Goal: Transaction & Acquisition: Download file/media

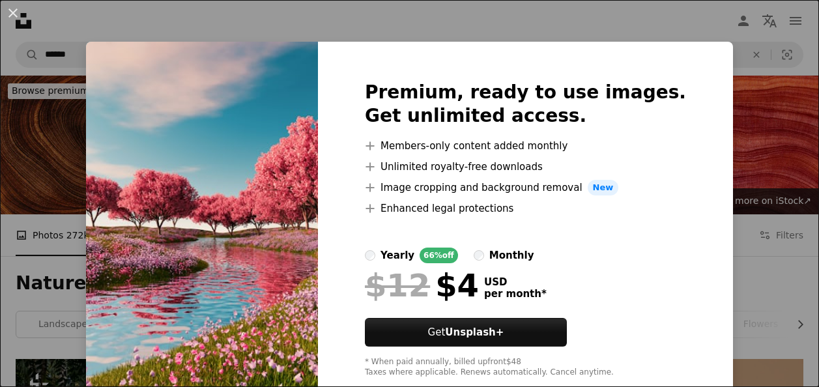
scroll to position [1712, 0]
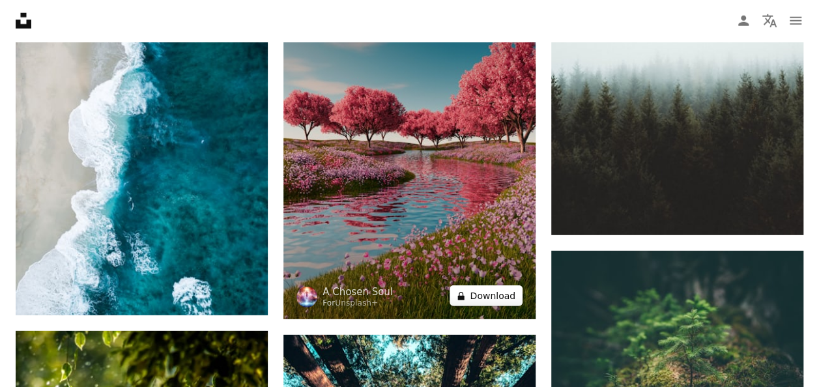
click at [496, 292] on button "A lock Download" at bounding box center [486, 295] width 73 height 21
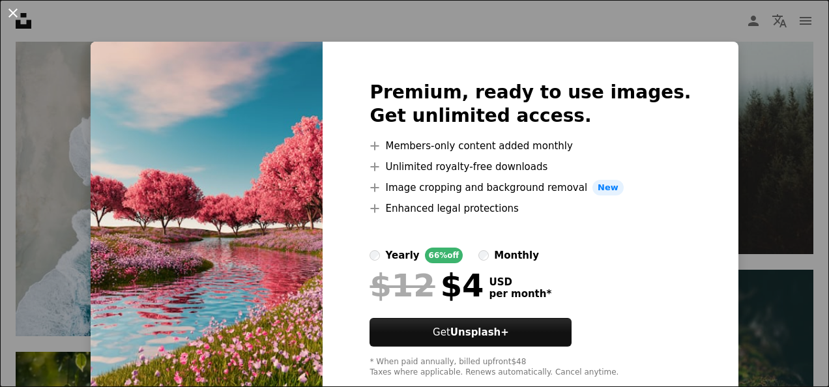
click at [16, 11] on button "An X shape" at bounding box center [13, 13] width 16 height 16
